Goal: Information Seeking & Learning: Learn about a topic

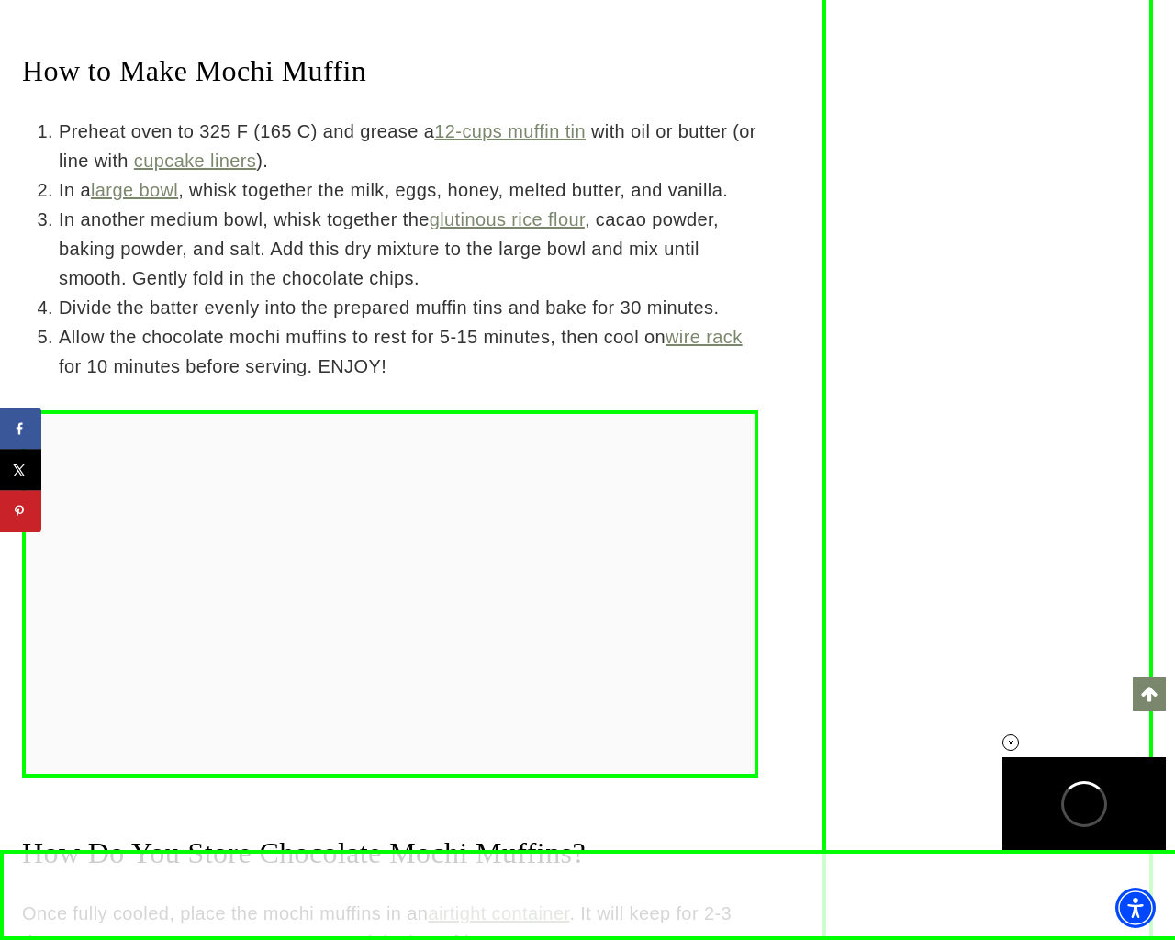
scroll to position [4701, 0]
